Goal: Task Accomplishment & Management: Manage account settings

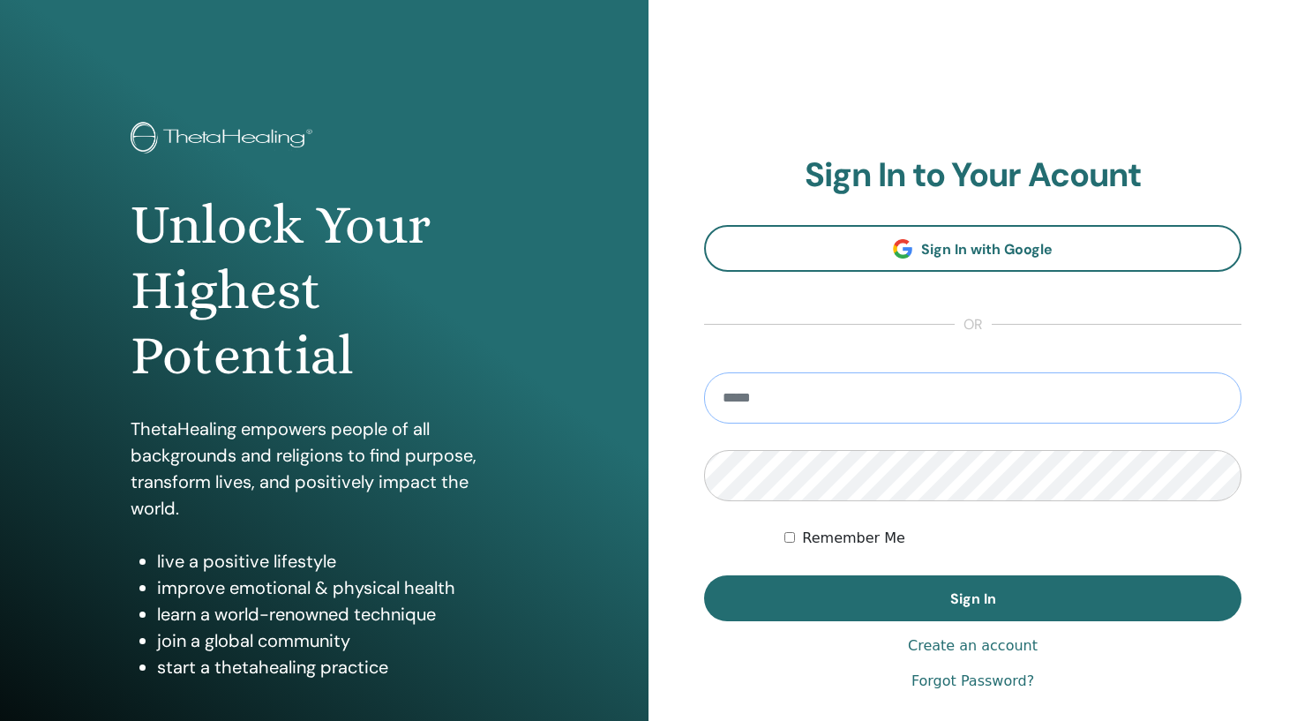
type input "**********"
click at [972, 598] on button "Sign In" at bounding box center [972, 598] width 537 height 46
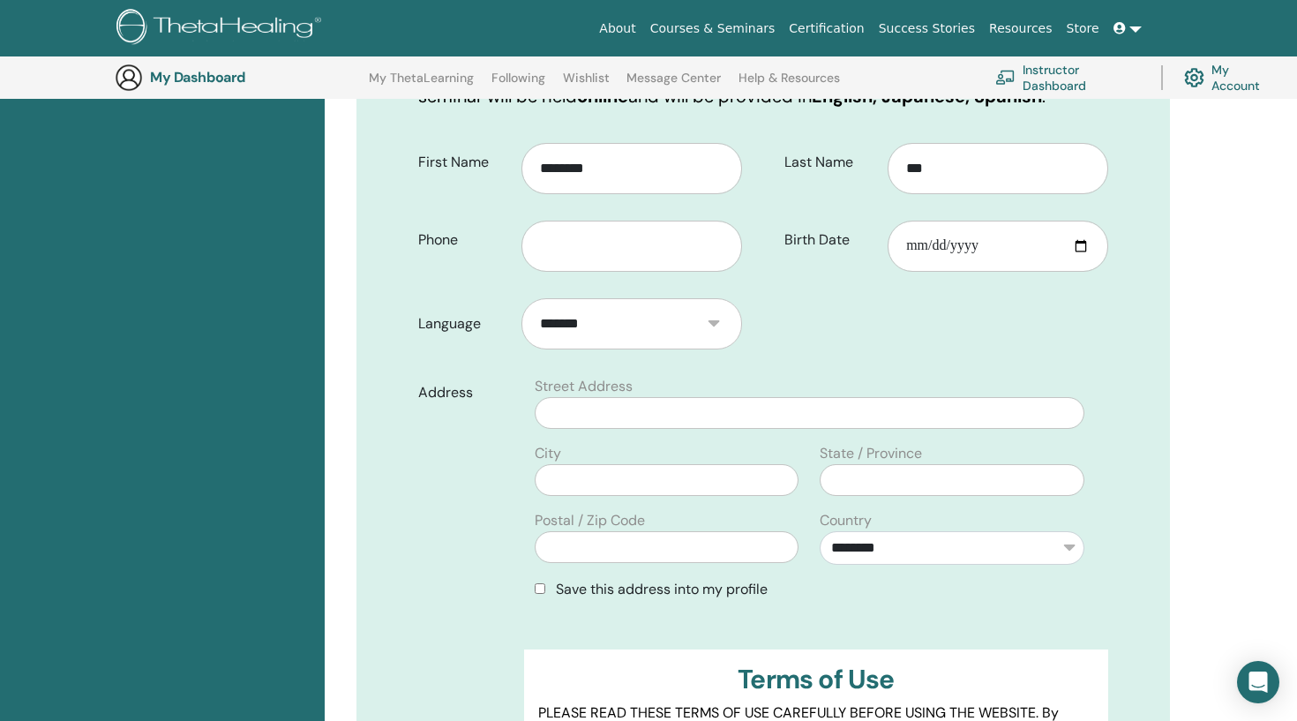
scroll to position [369, 0]
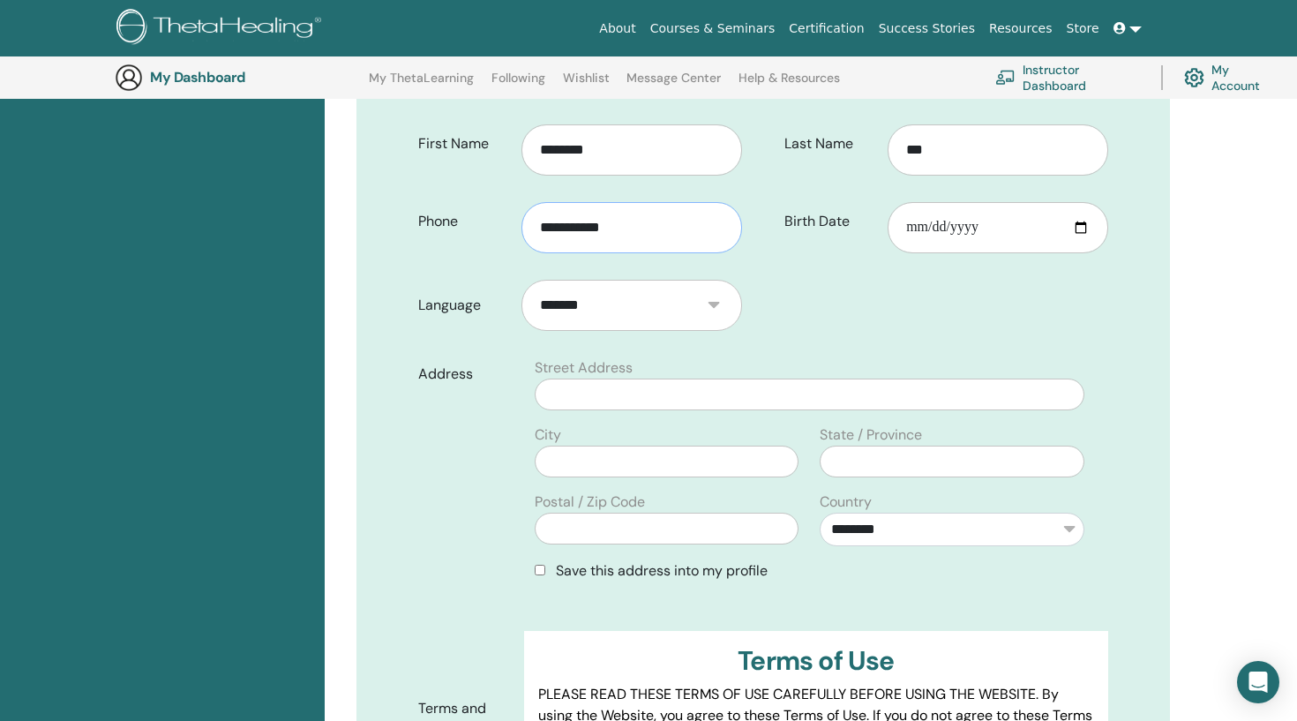
type input "**********"
click at [484, 444] on div "Address" at bounding box center [464, 476] width 119 height 238
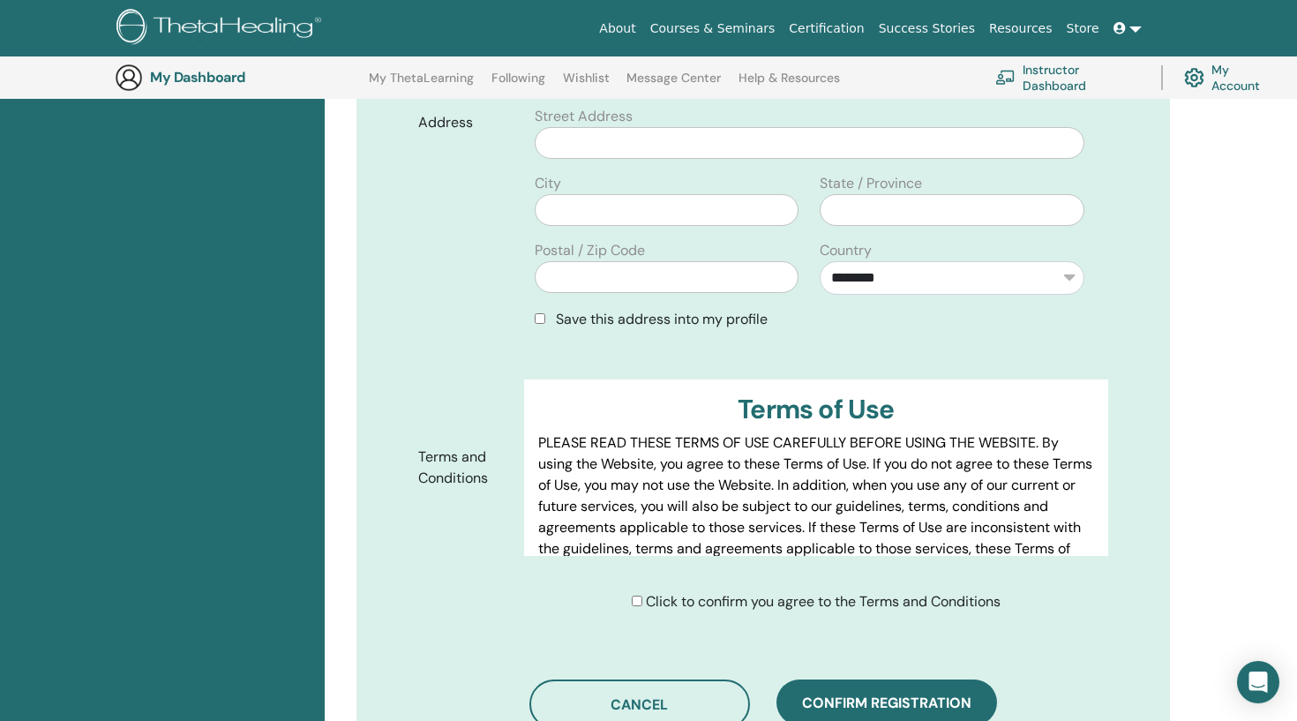
scroll to position [546, 0]
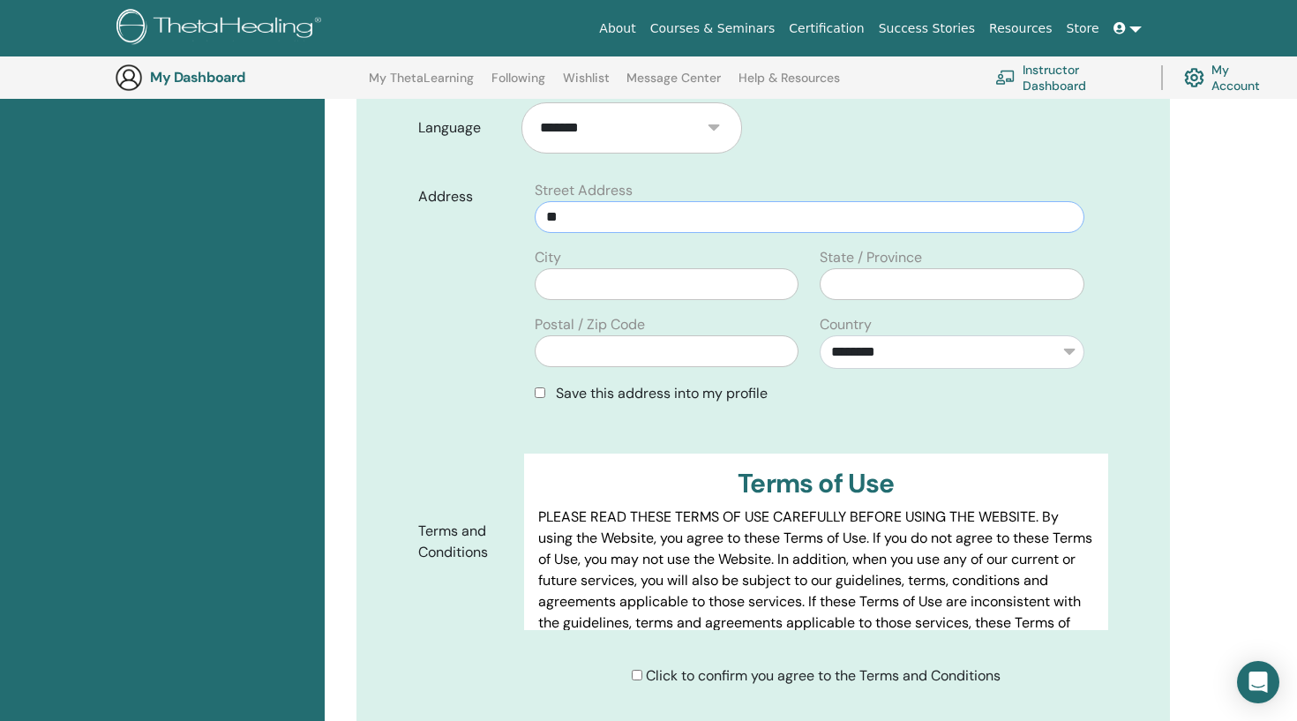
type input "**"
click at [423, 356] on div "Address" at bounding box center [464, 299] width 119 height 238
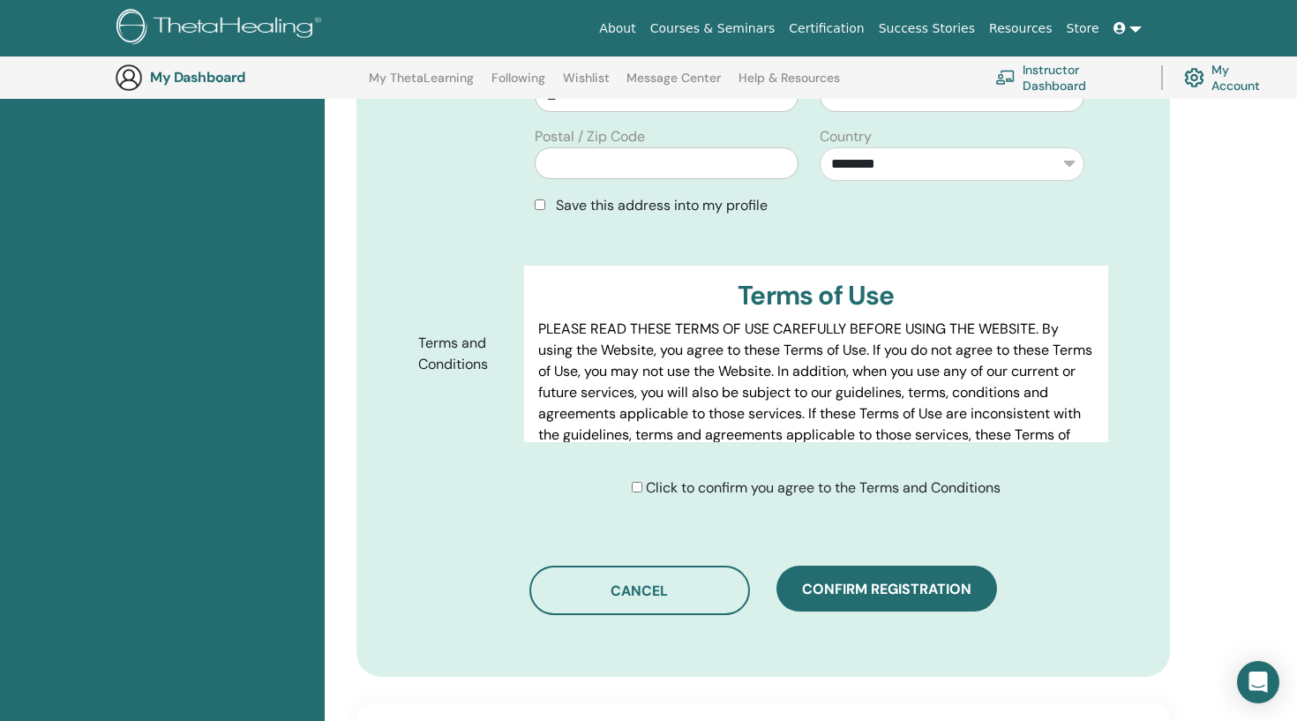
scroll to position [759, 0]
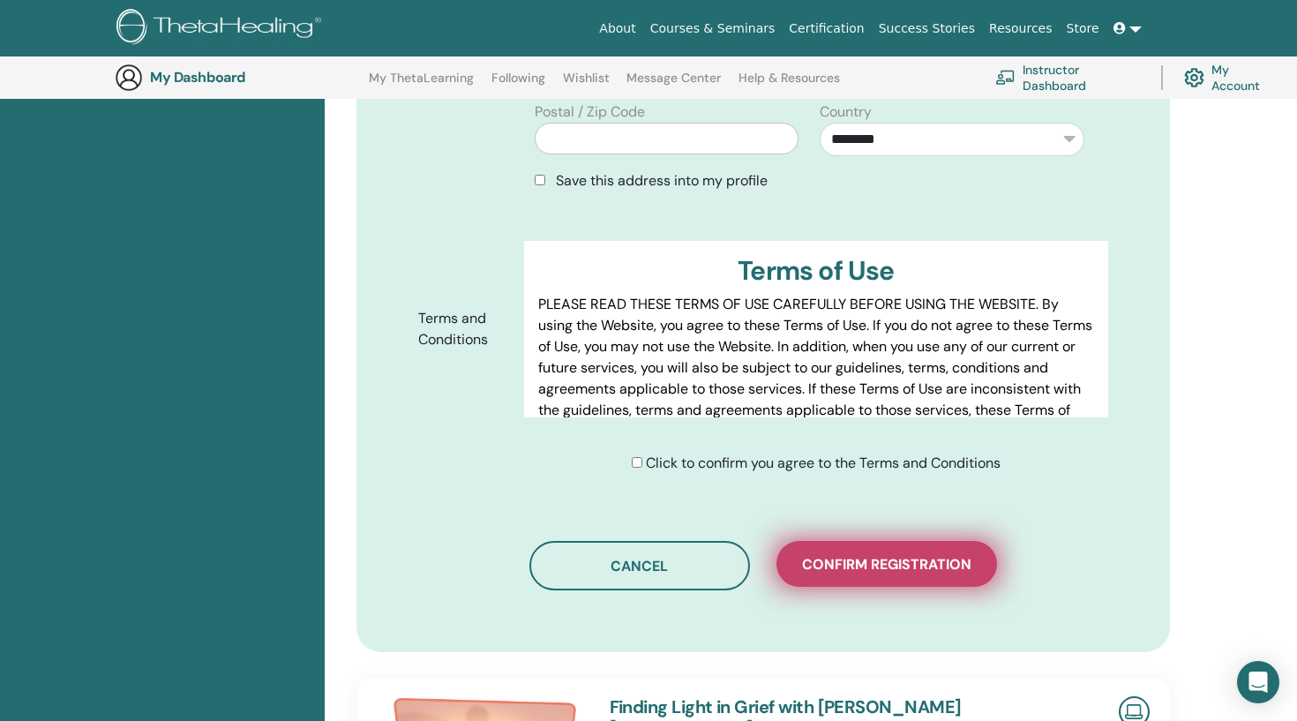
click at [844, 574] on span "Confirm registration" at bounding box center [886, 564] width 169 height 19
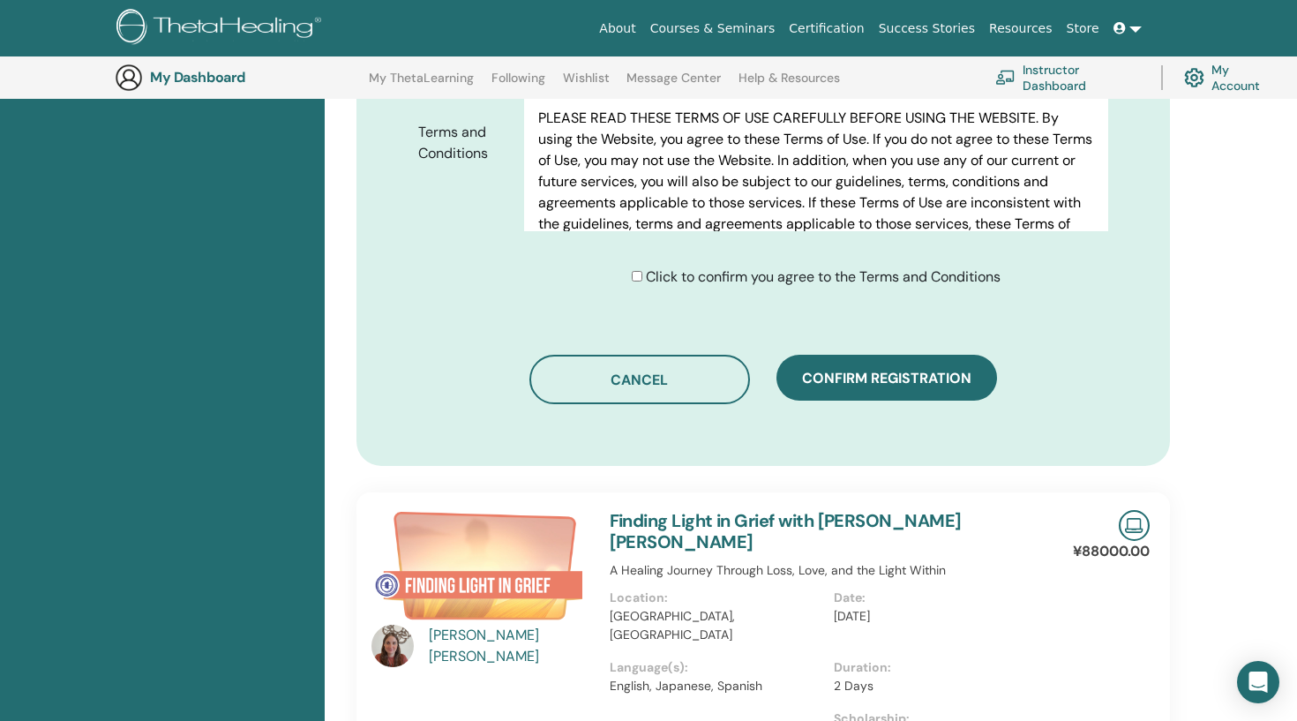
scroll to position [1023, 0]
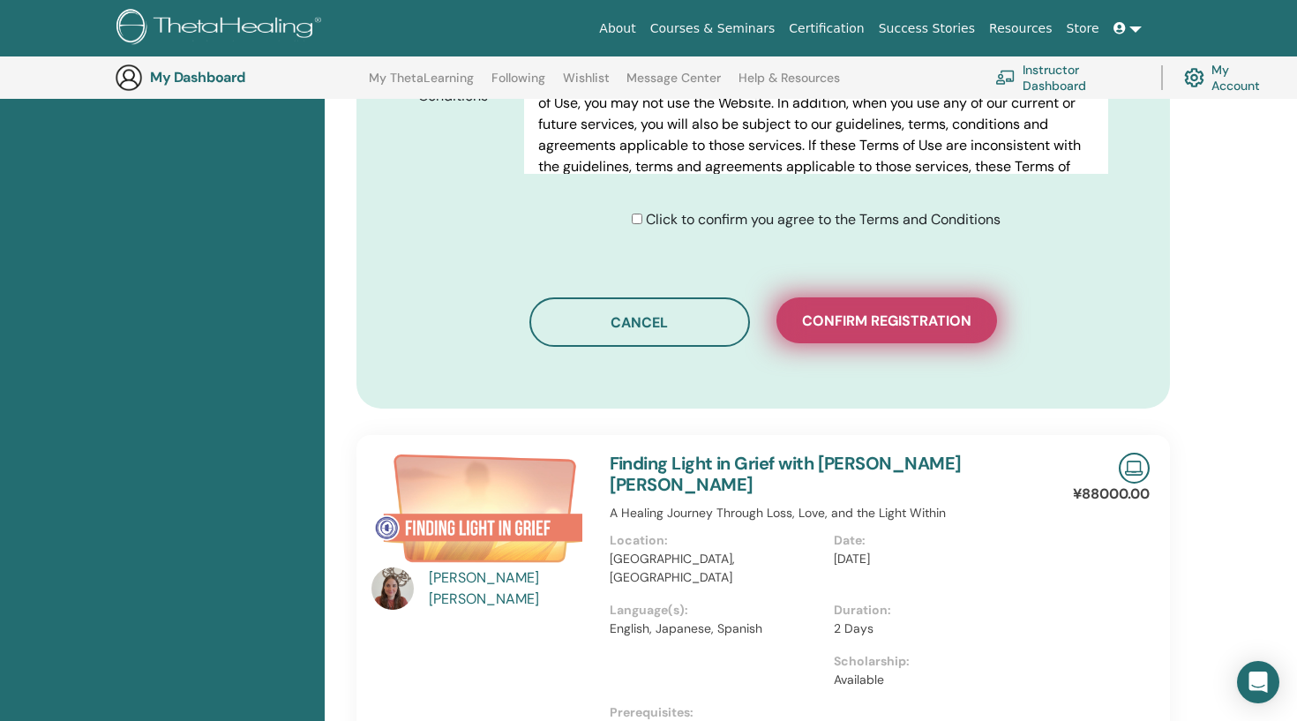
type input "*****"
click at [898, 328] on span "Confirm registration" at bounding box center [886, 320] width 169 height 19
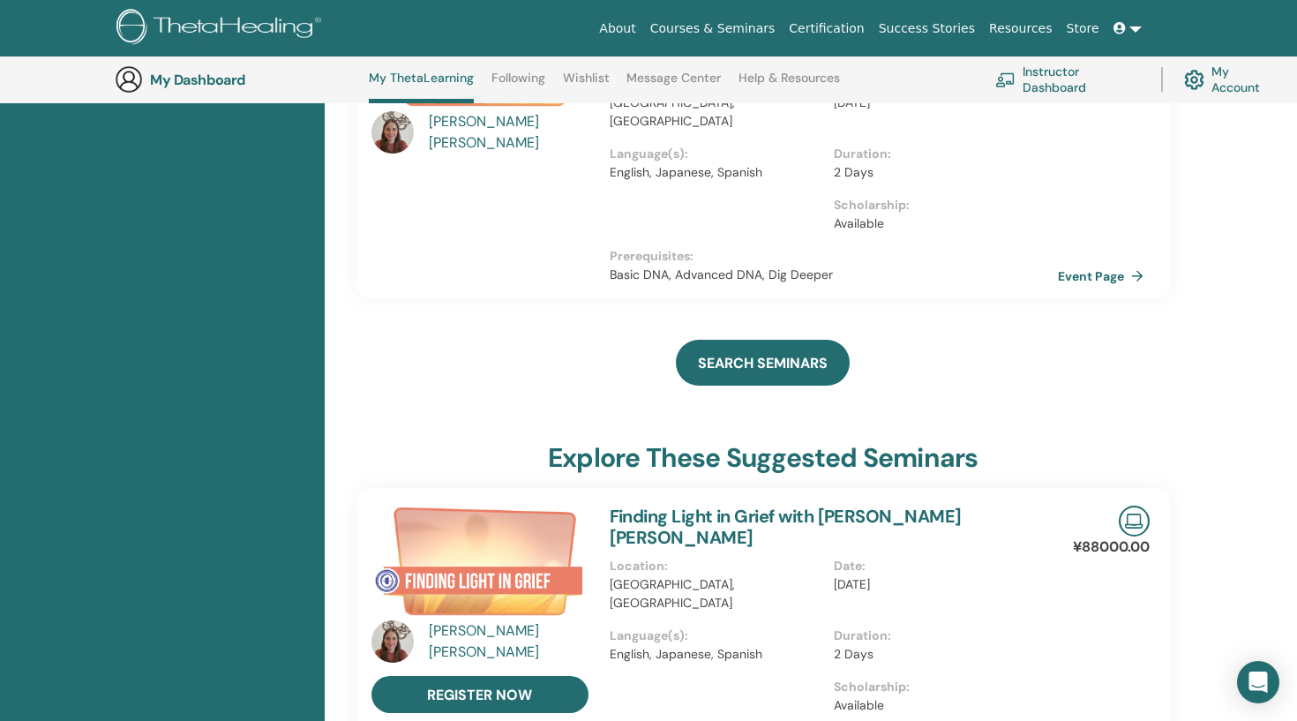
scroll to position [18, 0]
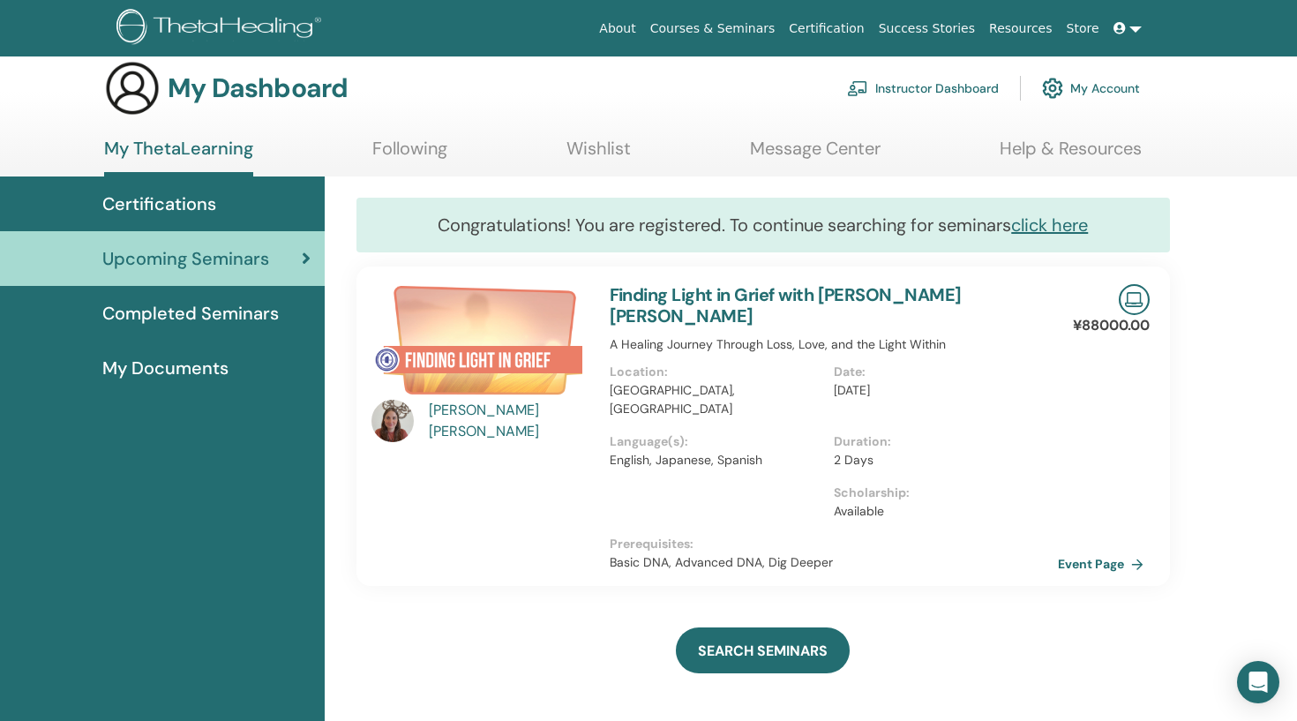
click at [494, 424] on div "[PERSON_NAME] [PERSON_NAME]" at bounding box center [510, 421] width 163 height 42
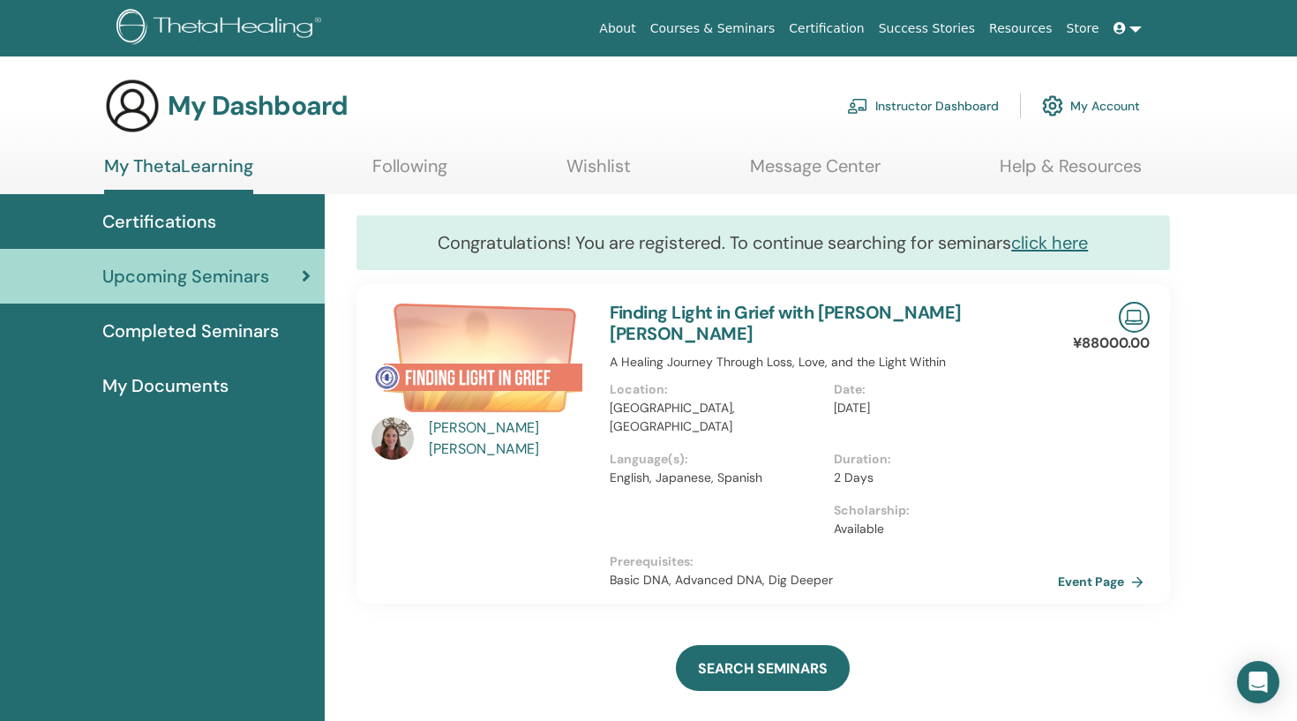
click at [470, 438] on div "Daniela C. Valdatti Ayala" at bounding box center [510, 438] width 163 height 42
click at [565, 439] on div "Daniela C. Valdatti Ayala" at bounding box center [510, 438] width 163 height 42
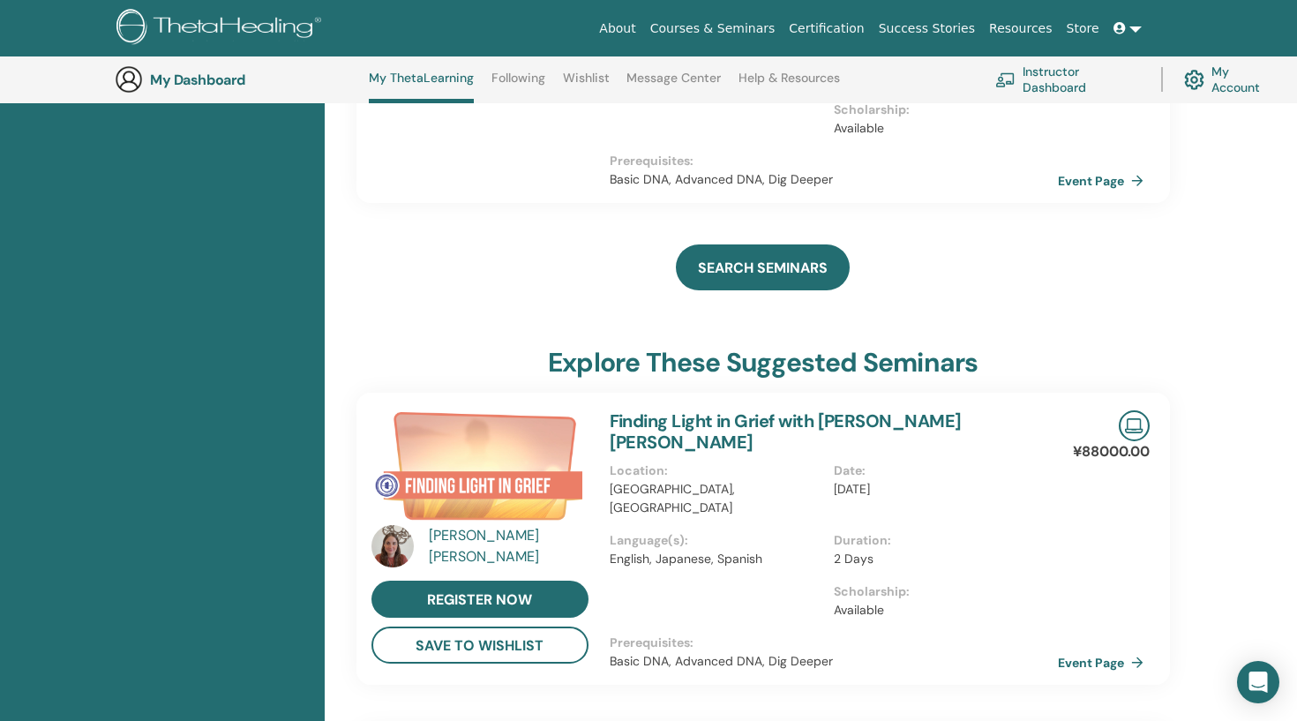
scroll to position [474, 0]
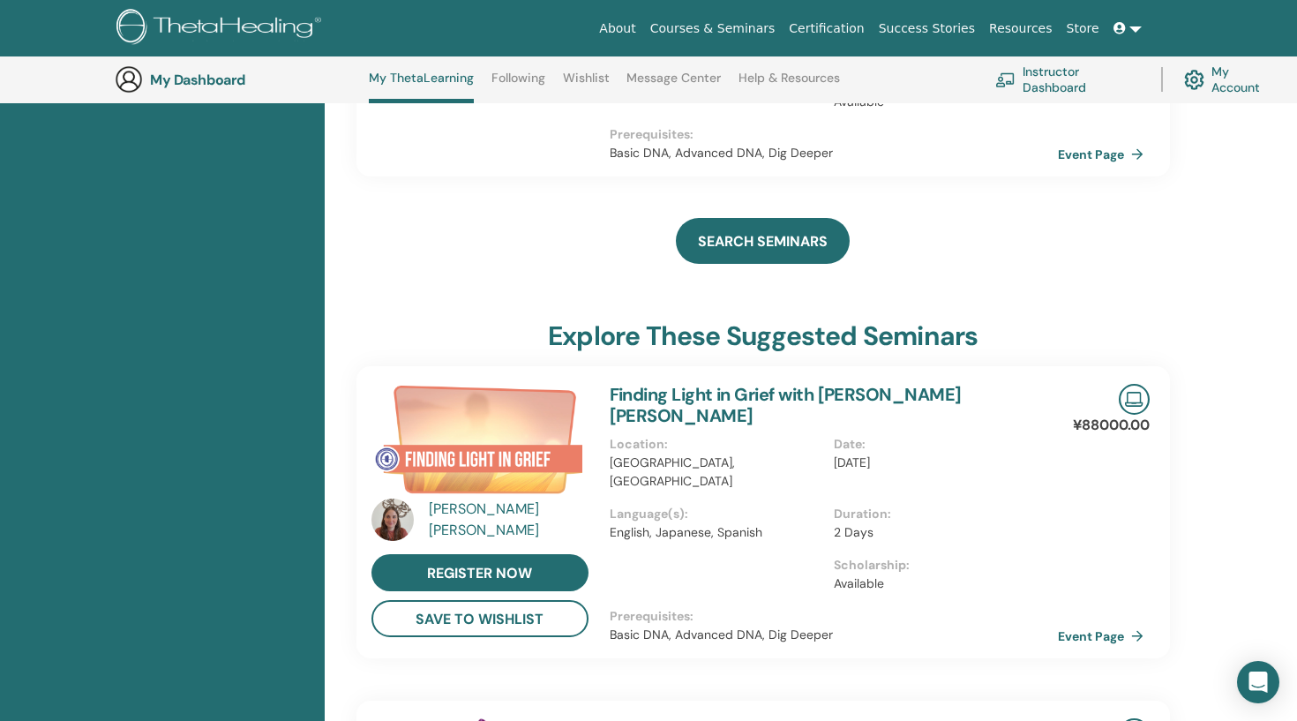
click at [490, 499] on div "Daniela C. Valdatti Ayala" at bounding box center [510, 520] width 163 height 42
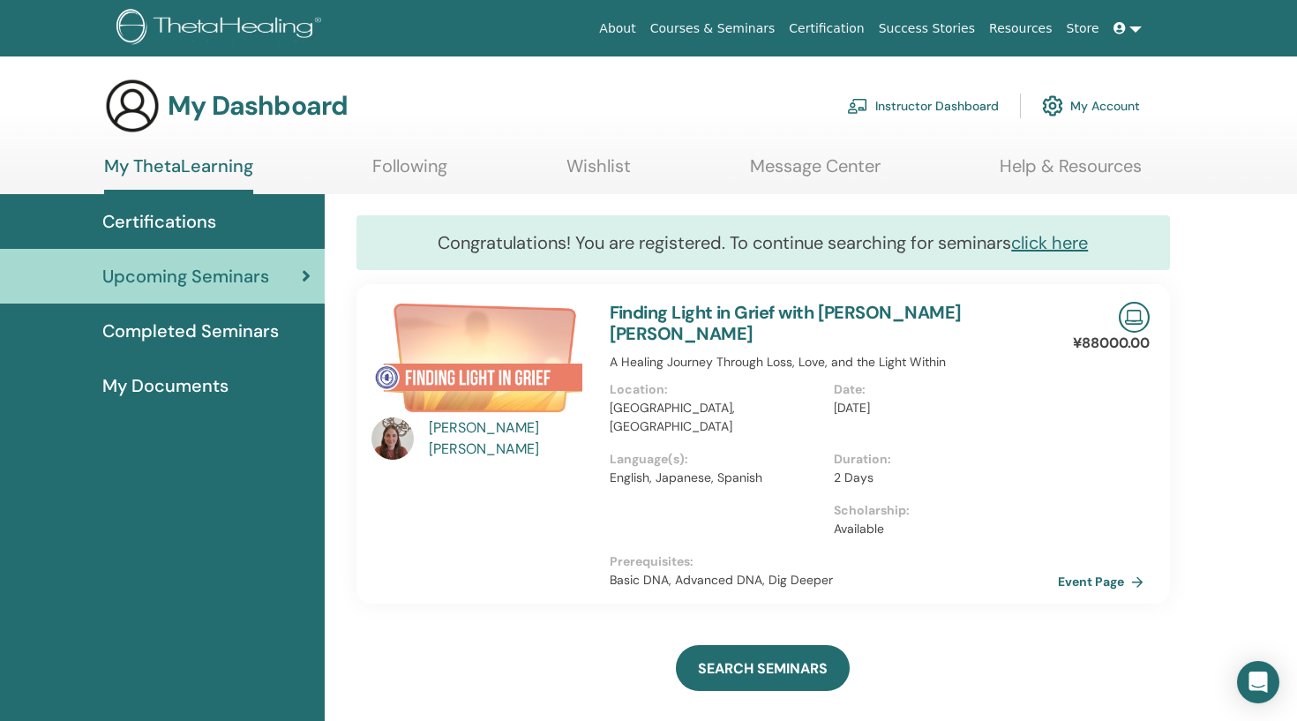
click at [707, 306] on link "Finding Light in Grief with Daniela C. Valdatti Ayala" at bounding box center [786, 323] width 352 height 44
click at [1045, 244] on link "click here" at bounding box center [1049, 242] width 77 height 23
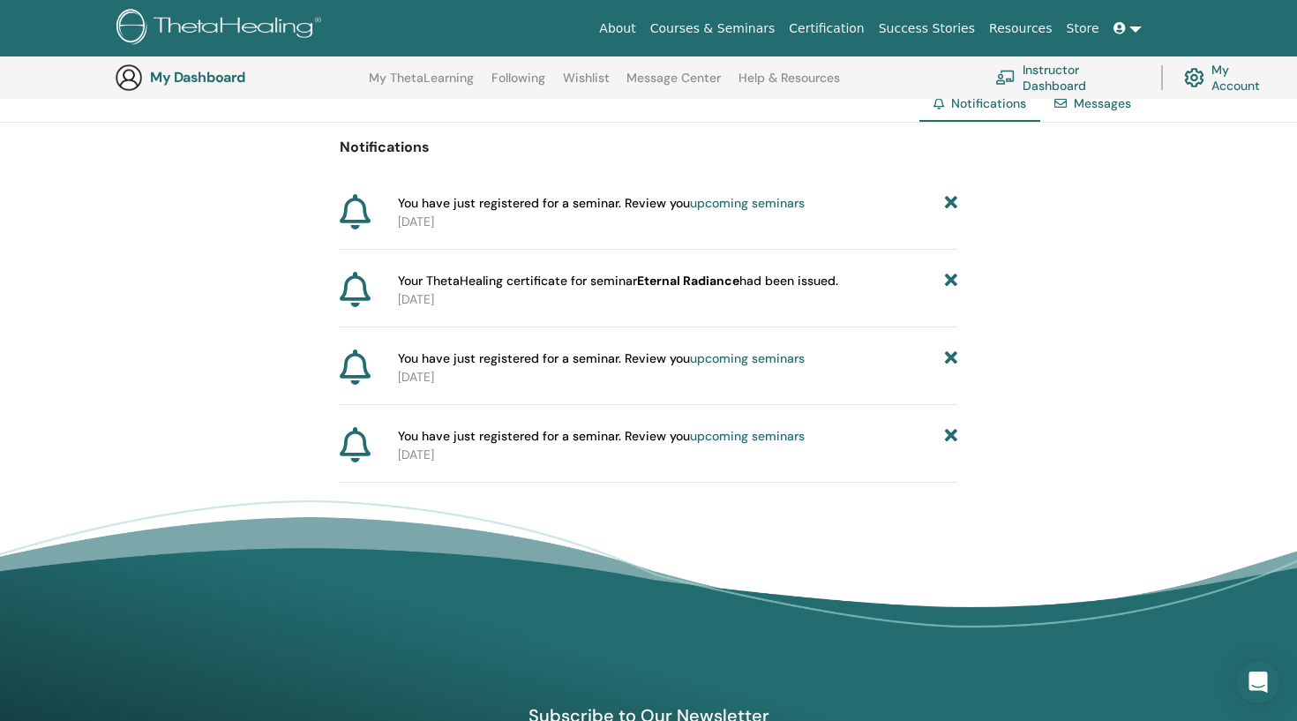
scroll to position [158, 0]
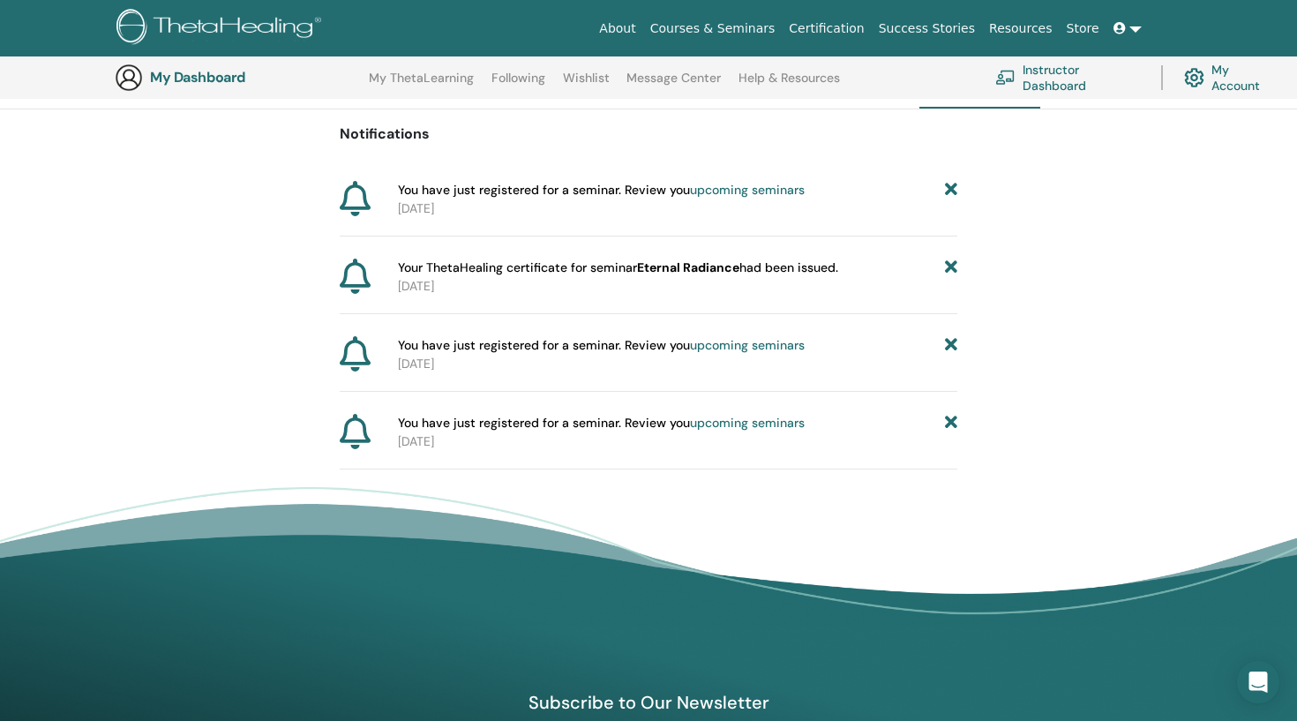
click at [953, 420] on icon at bounding box center [951, 423] width 12 height 19
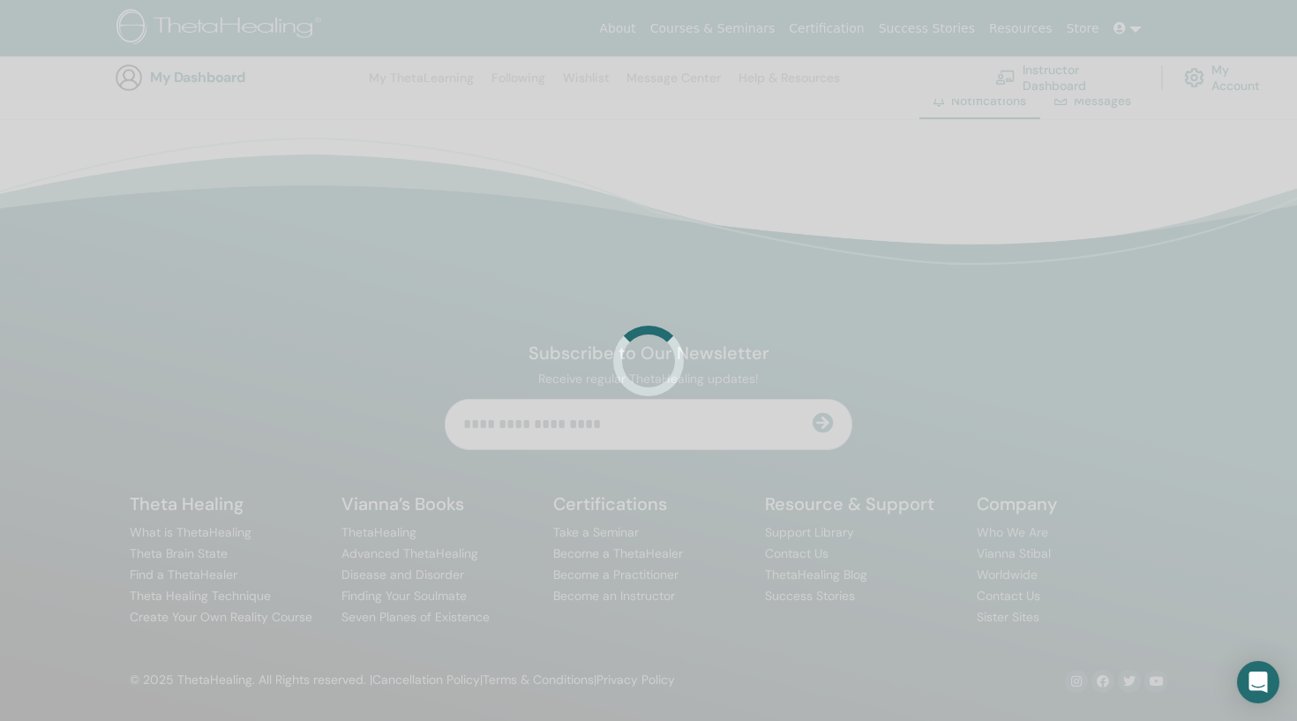
scroll to position [143, 0]
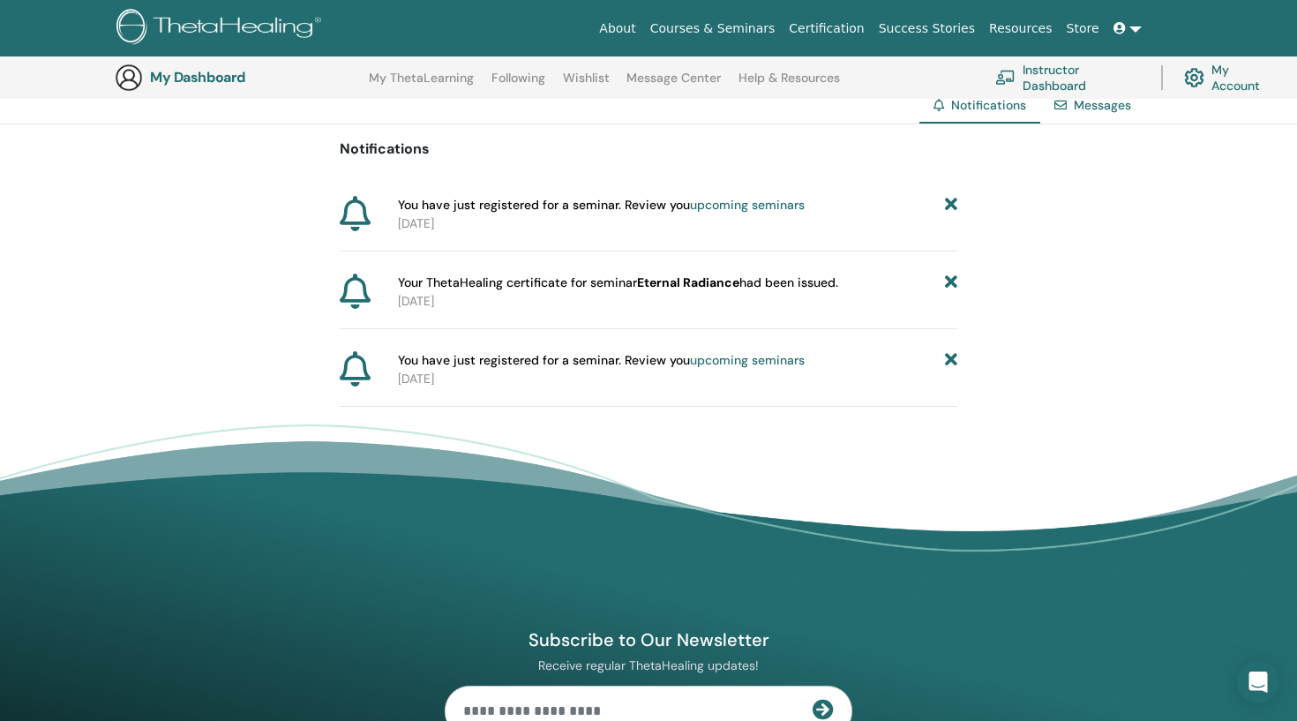
click at [956, 357] on icon at bounding box center [951, 360] width 12 height 19
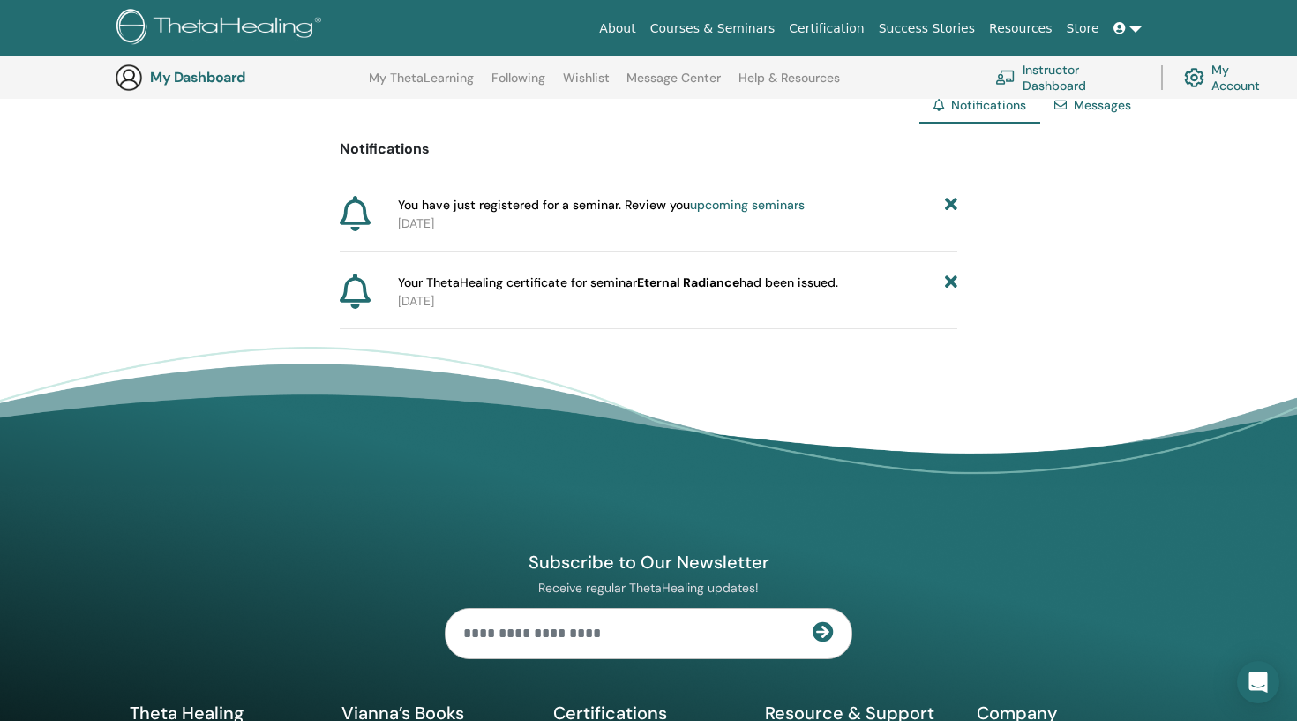
click at [953, 283] on icon at bounding box center [951, 283] width 12 height 19
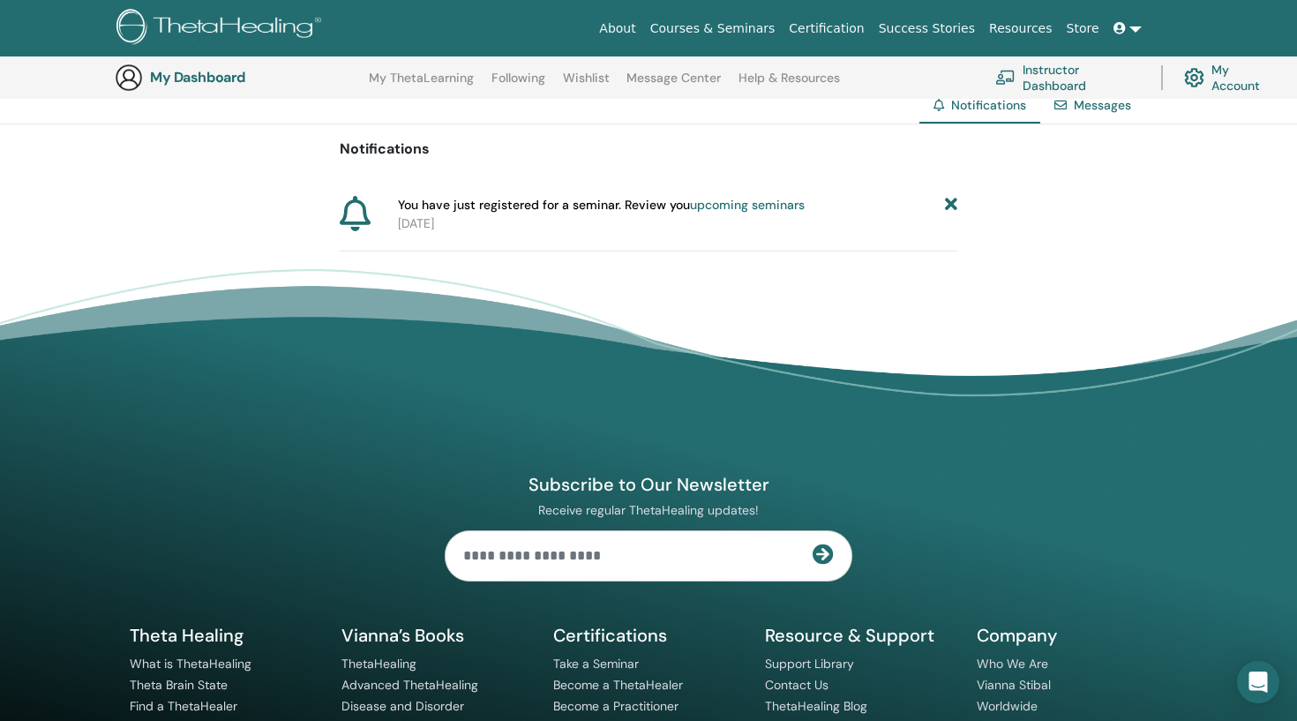
click at [952, 200] on icon at bounding box center [951, 205] width 12 height 19
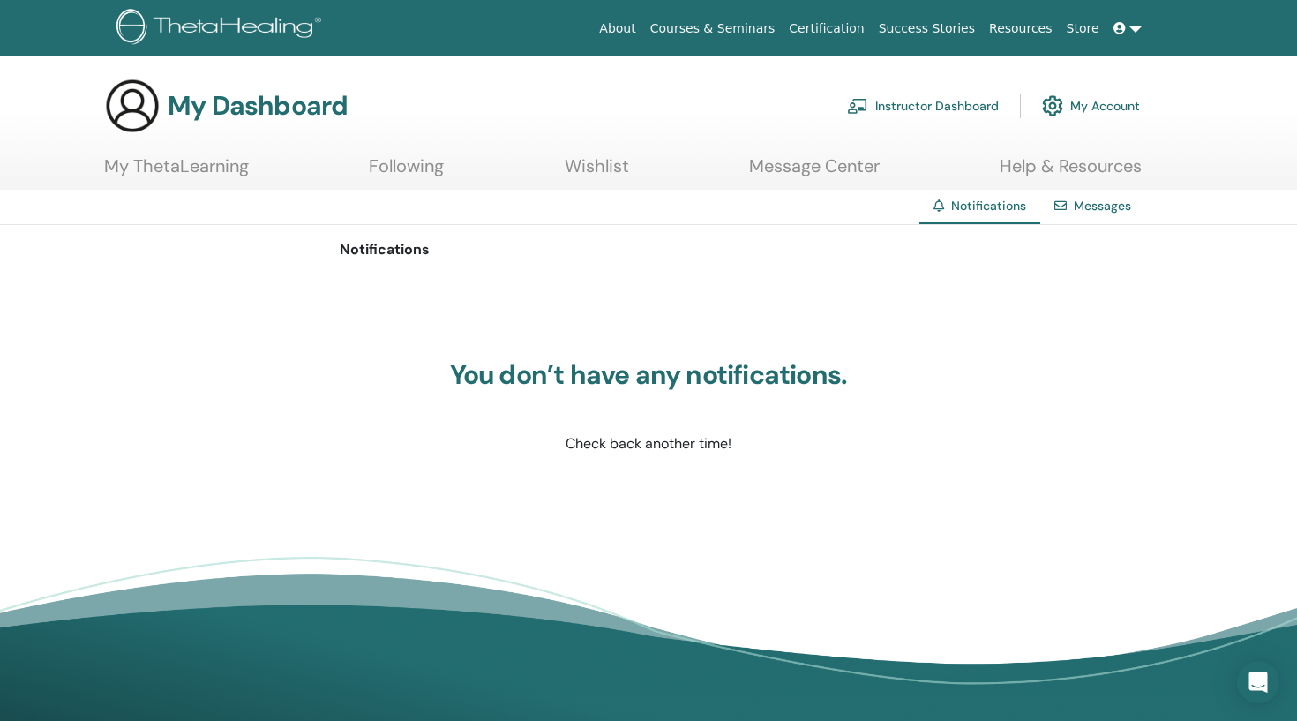
scroll to position [0, 0]
click at [911, 106] on link "Instructor Dashboard" at bounding box center [923, 105] width 152 height 39
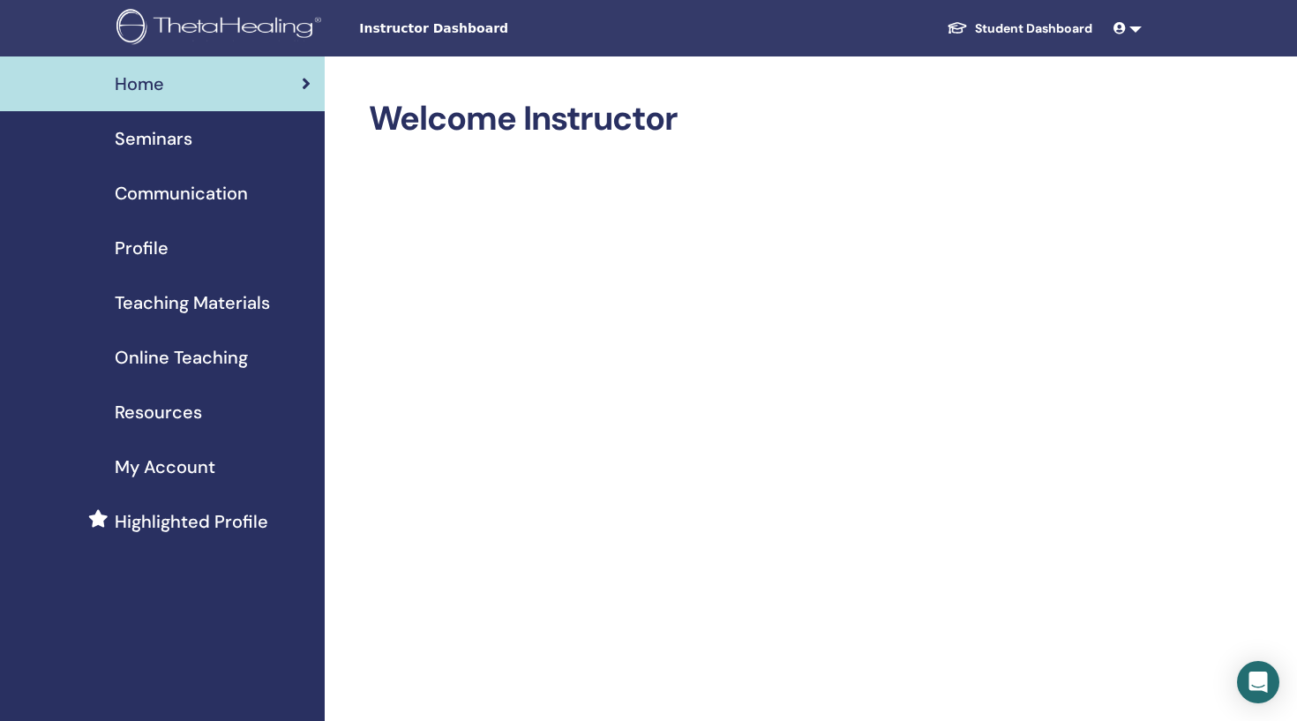
click at [200, 198] on span "Communication" at bounding box center [181, 193] width 133 height 26
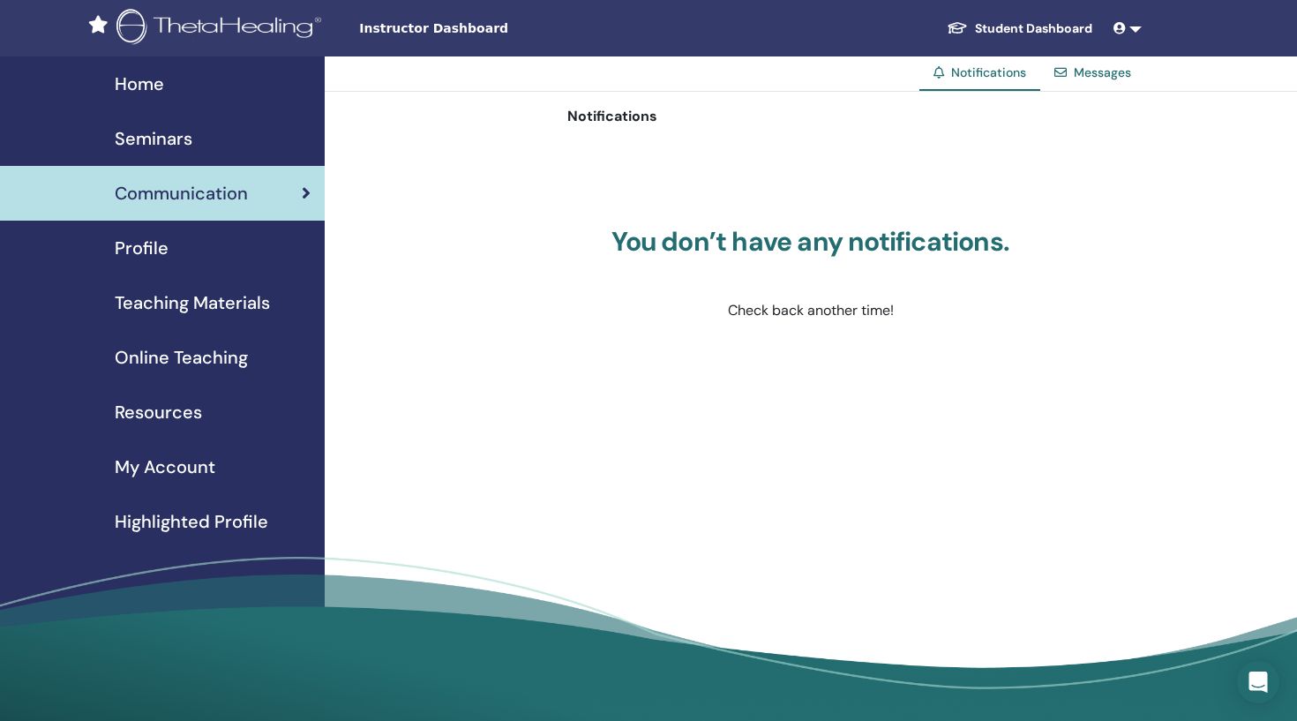
click at [155, 139] on span "Seminars" at bounding box center [154, 138] width 78 height 26
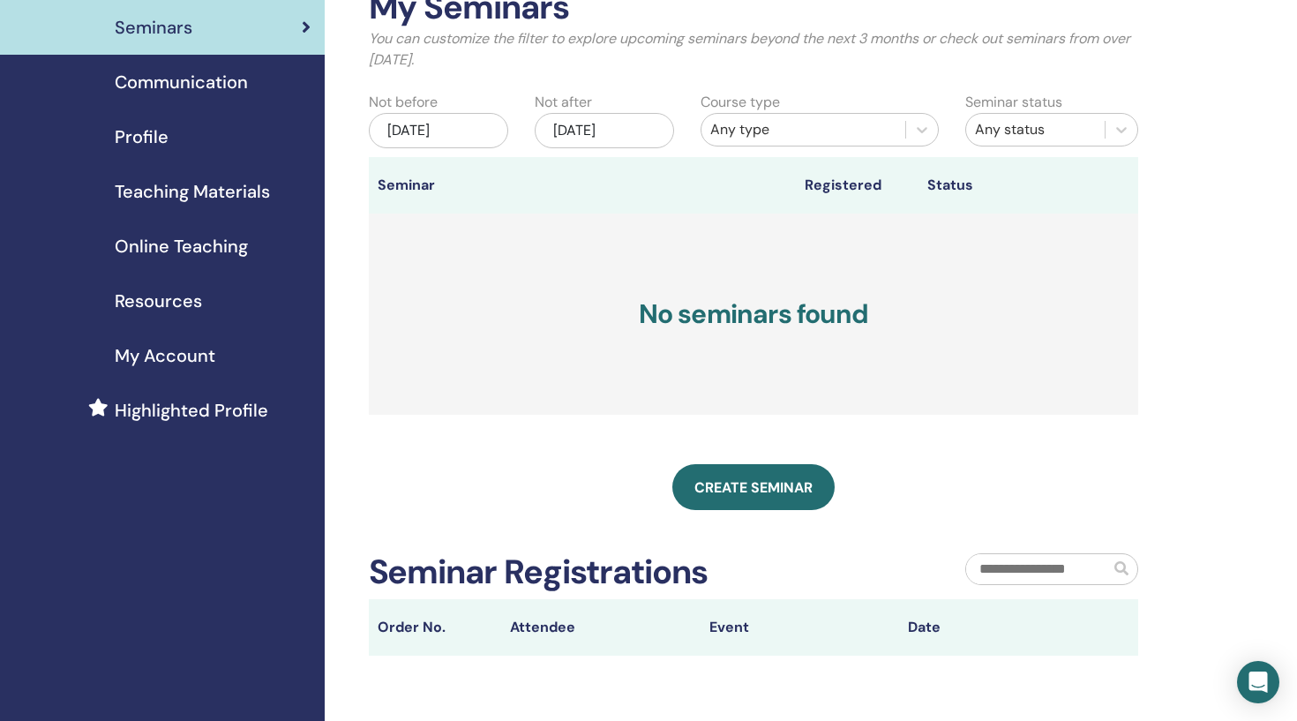
scroll to position [115, 0]
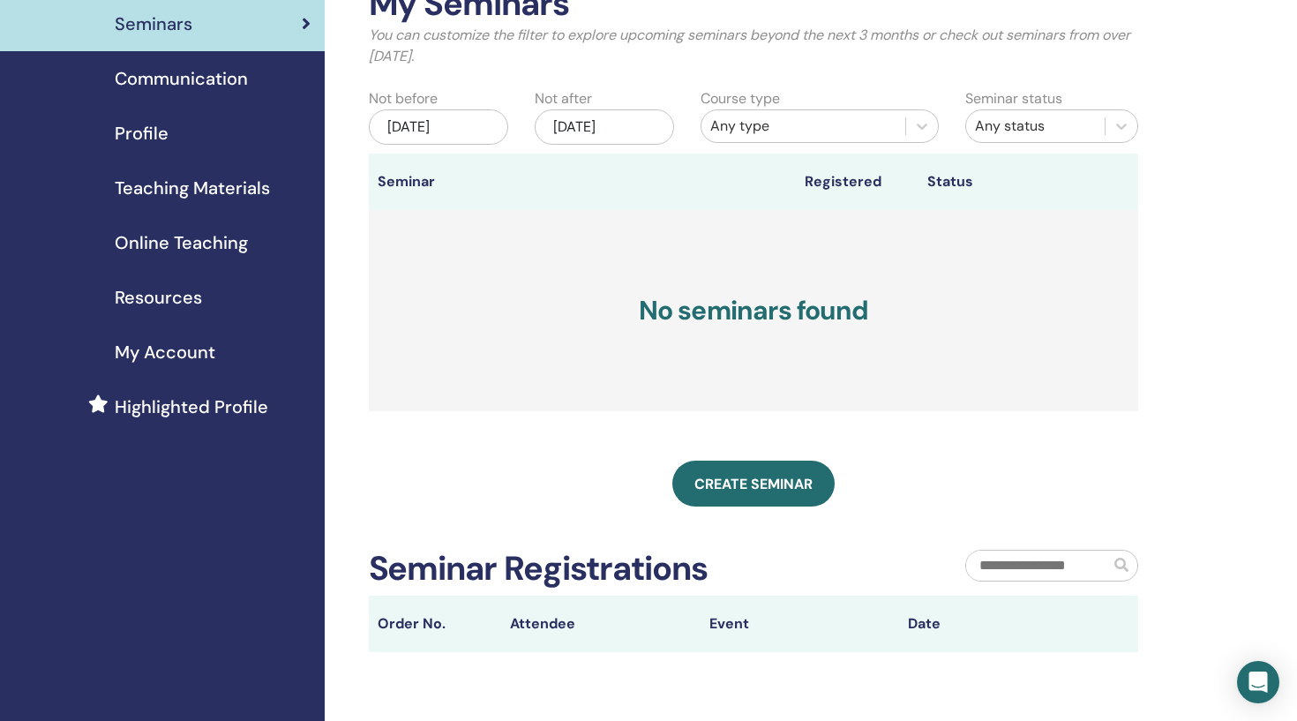
click at [158, 300] on span "Resources" at bounding box center [158, 297] width 87 height 26
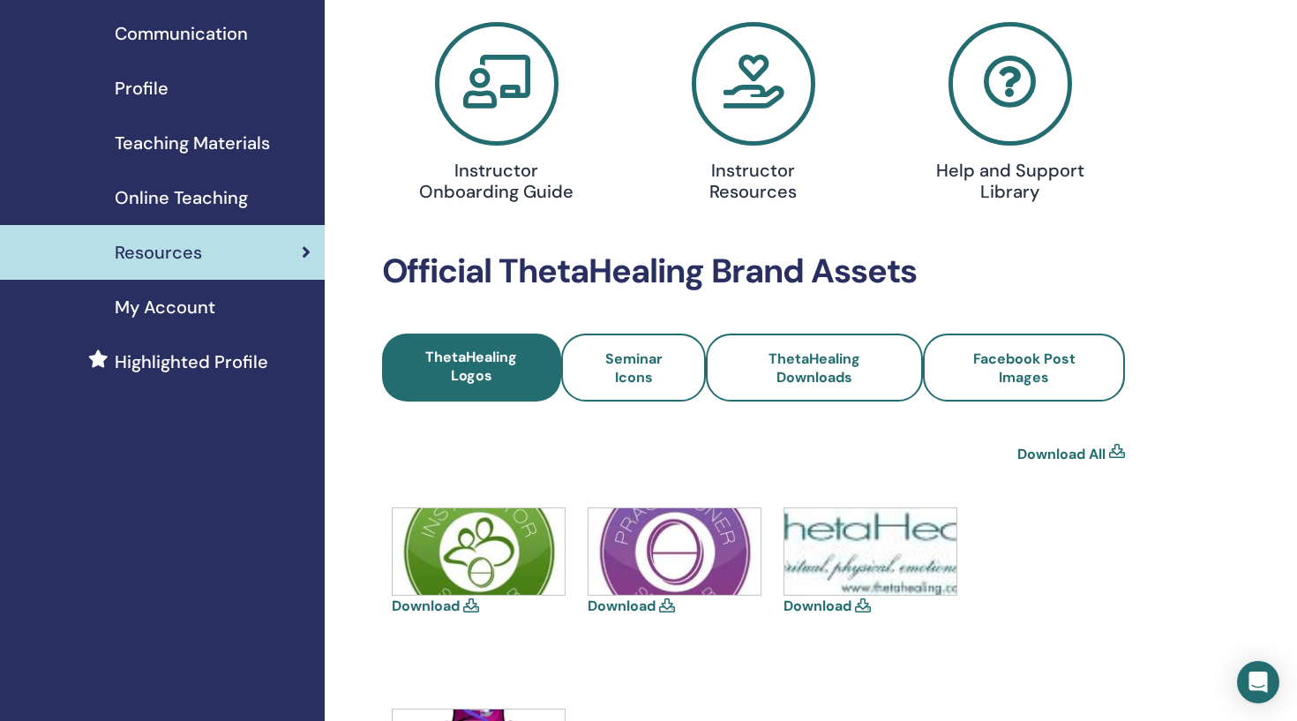
scroll to position [158, 0]
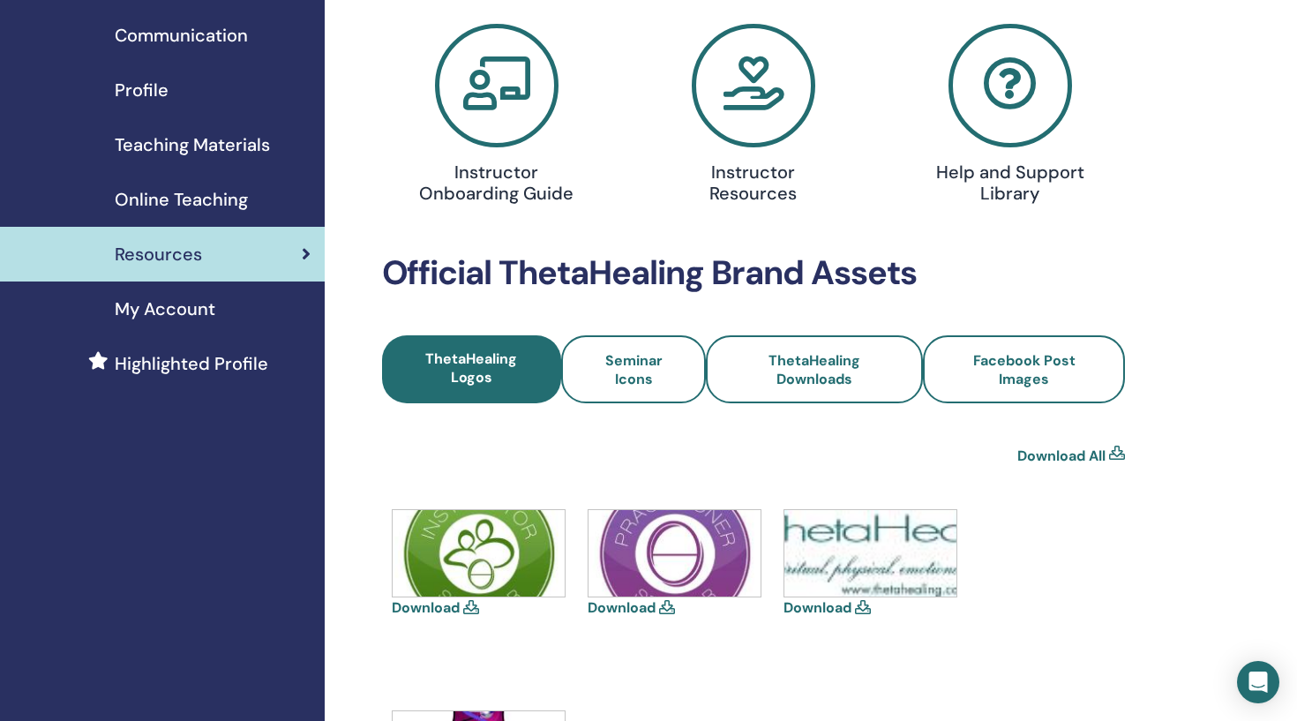
click at [163, 306] on span "My Account" at bounding box center [165, 309] width 101 height 26
